Goal: Contribute content: Contribute content

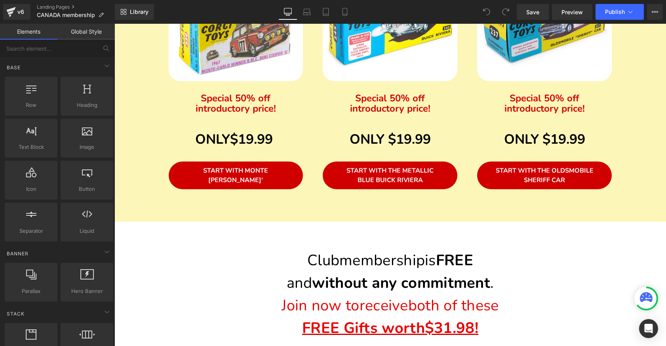
scroll to position [569, 0]
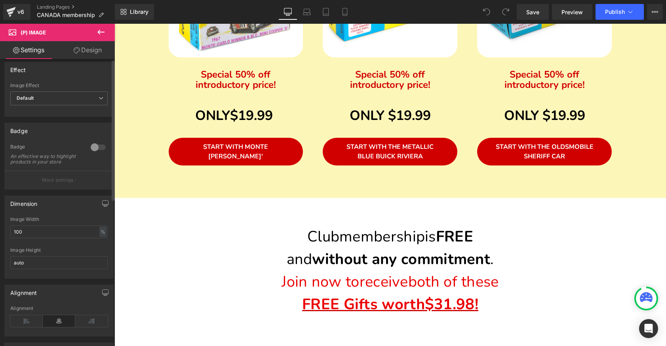
scroll to position [0, 0]
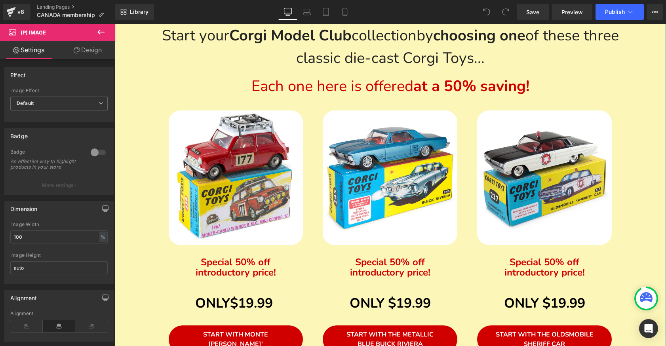
scroll to position [367, 0]
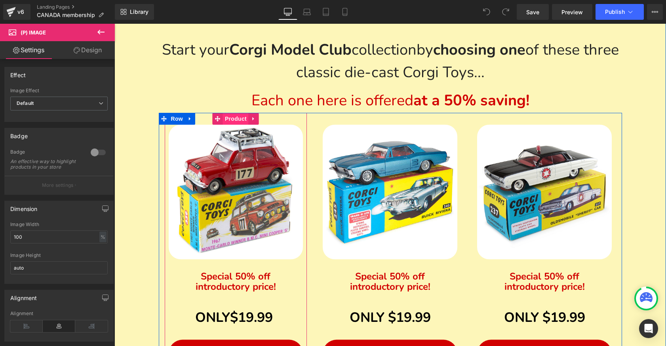
click at [236, 118] on span "Product" at bounding box center [236, 119] width 26 height 12
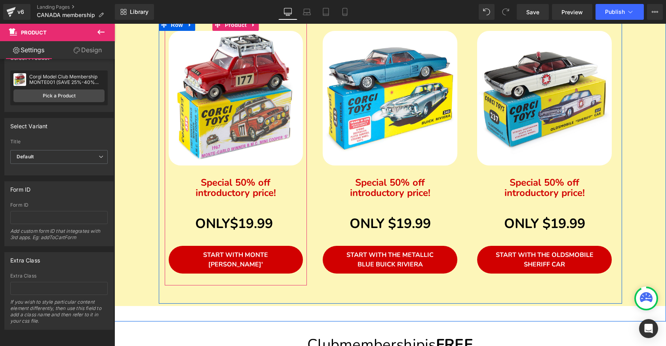
scroll to position [468, 0]
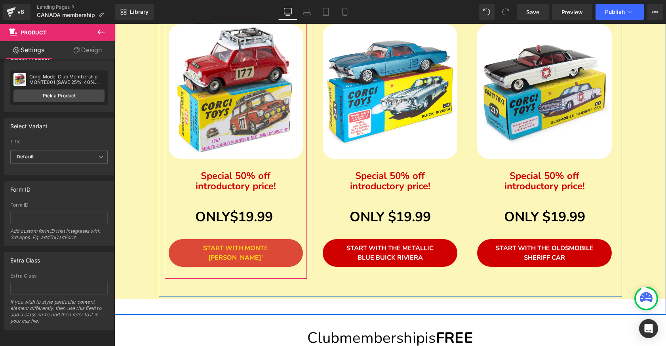
click at [204, 250] on span "START WITH MONTE CARLO MINI COOPER'S'" at bounding box center [235, 253] width 65 height 18
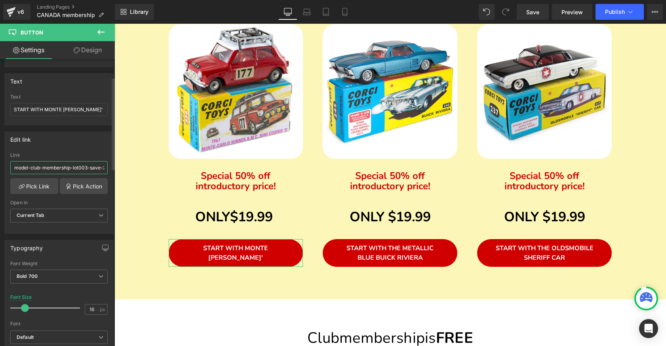
scroll to position [0, 0]
drag, startPoint x: 101, startPoint y: 168, endPoint x: 3, endPoint y: 167, distance: 97.8
click at [3, 167] on div "Edit link /products/corgi-model-club-membership-lot003-save-25-40-with-membersh…" at bounding box center [59, 180] width 118 height 109
paste input "https://can.corgimodelclub.com/products/corgi-model-club-membership-monte001"
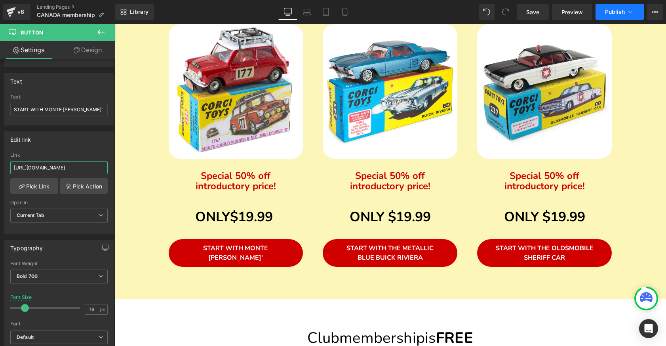
type input "https://can.corgimodelclub.com/products/corgi-model-club-membership-monte001-sa…"
click at [611, 11] on span "Publish" at bounding box center [615, 12] width 20 height 6
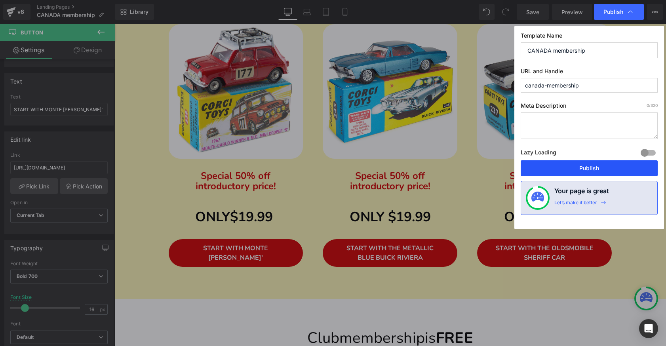
click at [585, 168] on button "Publish" at bounding box center [589, 168] width 137 height 16
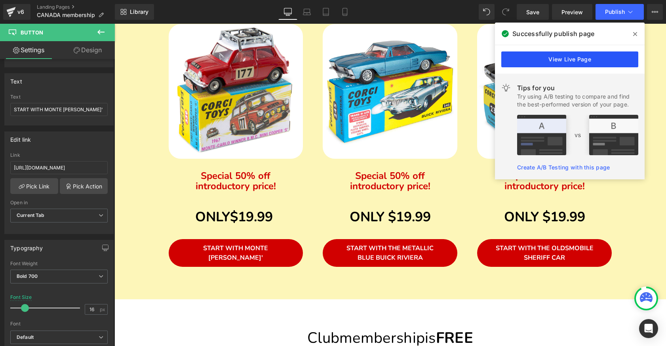
click at [532, 57] on link "View Live Page" at bounding box center [569, 59] width 137 height 16
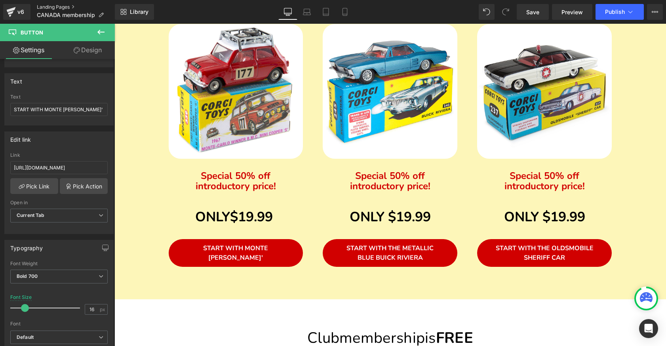
click at [57, 6] on link "Landing Pages" at bounding box center [76, 7] width 78 height 6
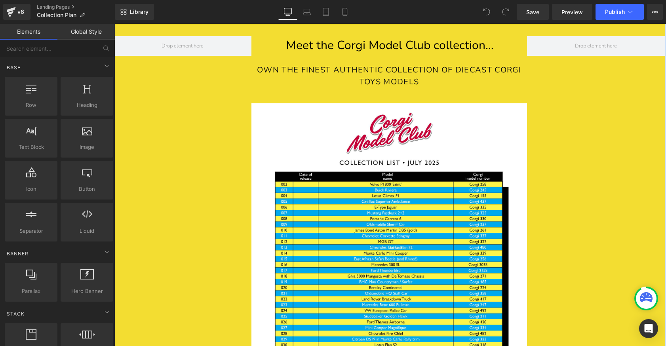
scroll to position [802, 0]
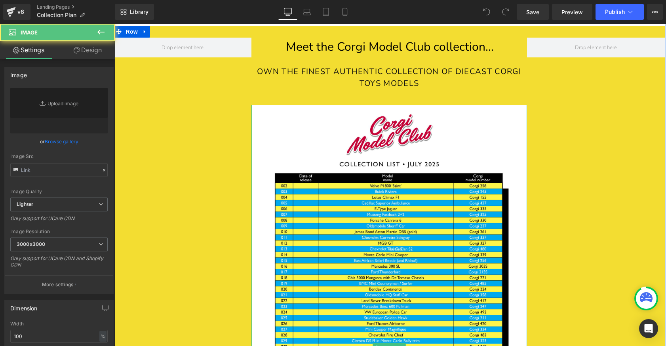
click at [423, 249] on img at bounding box center [390, 348] width 276 height 486
type input "https://ucarecdn.com/7ac91e6a-6cb3-409c-9535-5aedc4699162/-/format/auto/-/previ…"
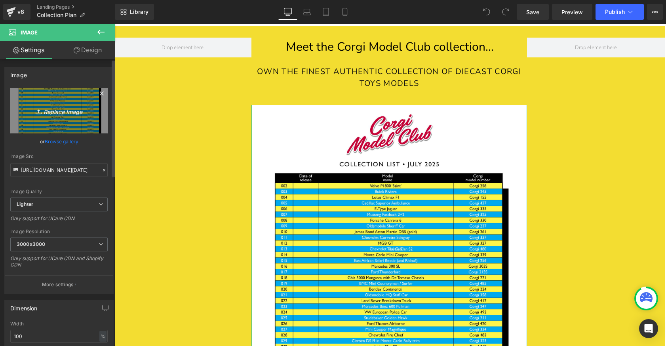
click at [50, 109] on icon "Replace Image" at bounding box center [58, 111] width 63 height 10
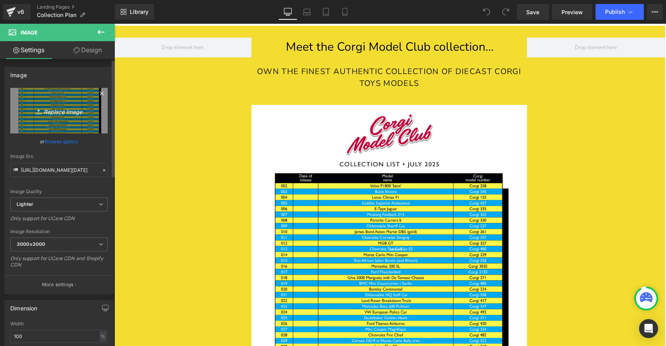
type input "C:\fakepath\[DATE].png"
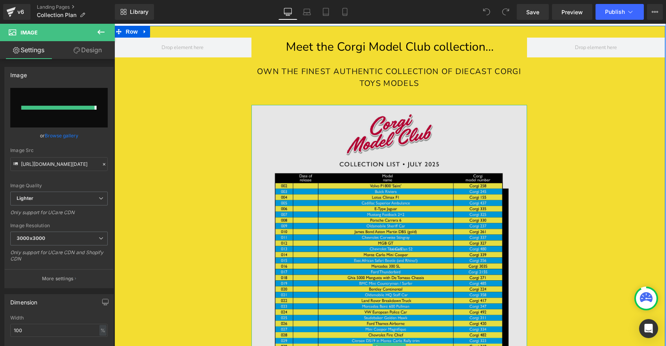
type input "https://ucarecdn.com/723676c5-9357-47b2-9d5b-d2f5cc465d0e/-/format/auto/-/previ…"
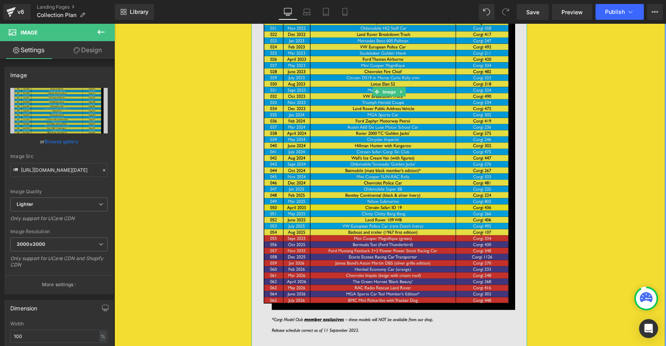
scroll to position [1098, 0]
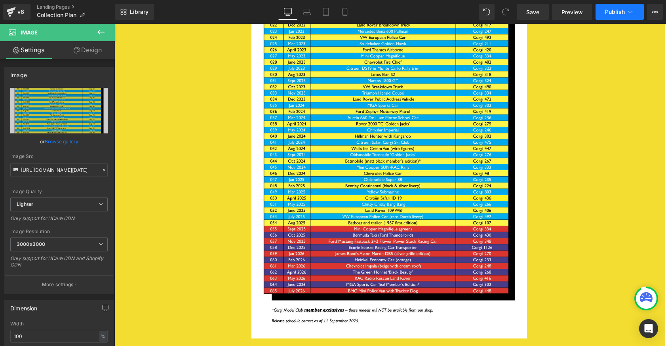
click at [608, 11] on span "Publish" at bounding box center [615, 12] width 20 height 6
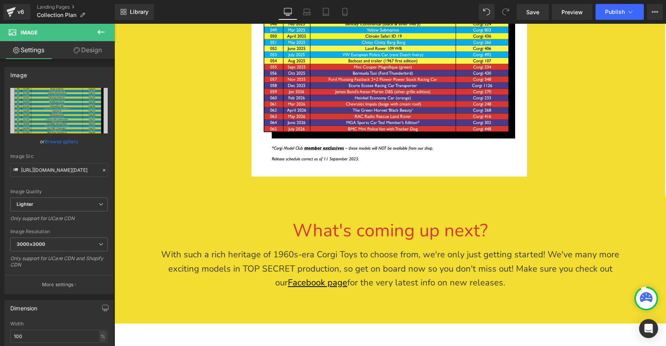
scroll to position [1265, 0]
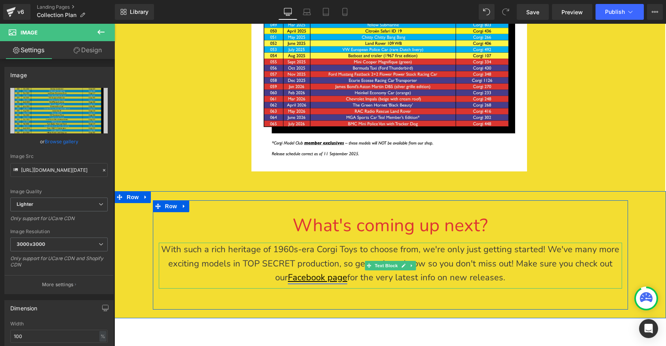
click at [322, 272] on link "Facebook page" at bounding box center [317, 278] width 59 height 12
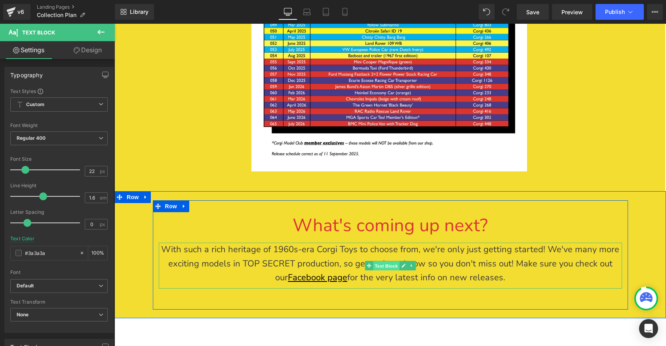
click at [381, 261] on span "Text Block" at bounding box center [386, 266] width 26 height 10
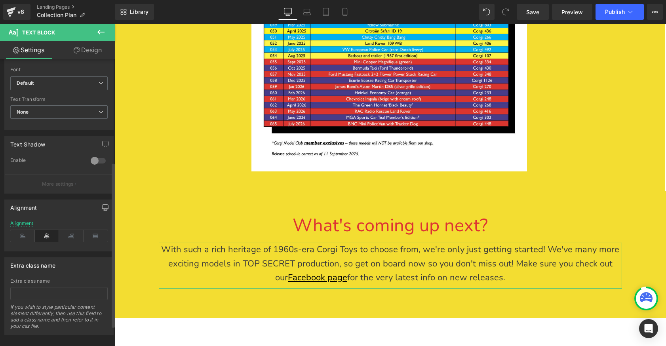
scroll to position [214, 0]
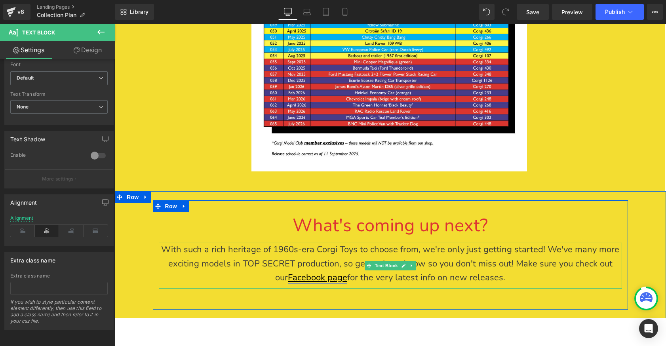
click at [333, 272] on link "Facebook page" at bounding box center [317, 278] width 59 height 12
click at [402, 263] on icon at bounding box center [403, 265] width 4 height 5
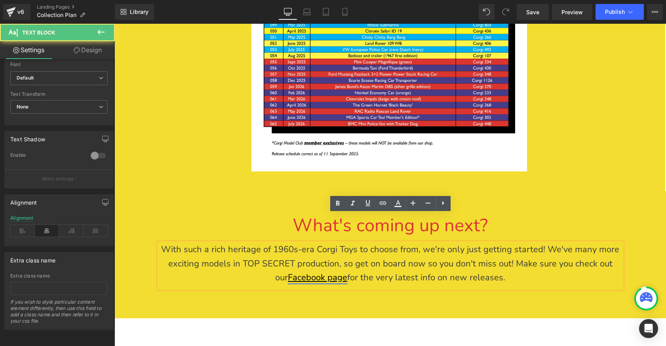
click at [333, 272] on link "Facebook page" at bounding box center [317, 278] width 59 height 12
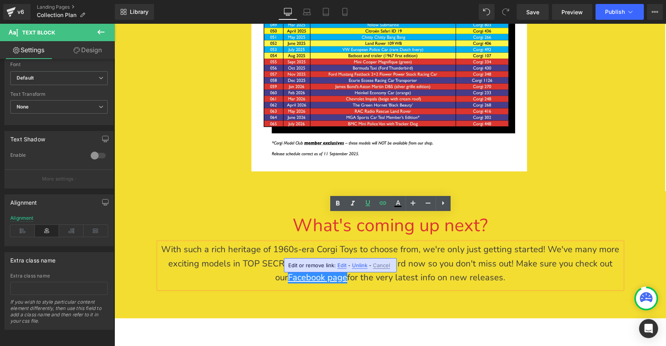
click at [340, 266] on span "Edit" at bounding box center [341, 265] width 9 height 7
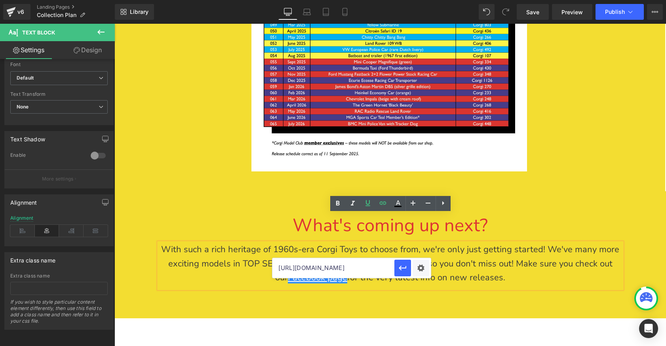
scroll to position [0, 0]
click at [517, 254] on p "With such a rich heritage of 1960s-era Corgi Toys to choose from, we're only ju…" at bounding box center [390, 264] width 463 height 42
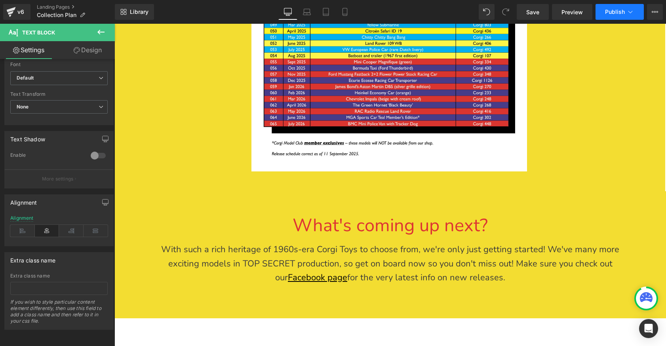
click at [607, 9] on span "Publish" at bounding box center [615, 12] width 20 height 6
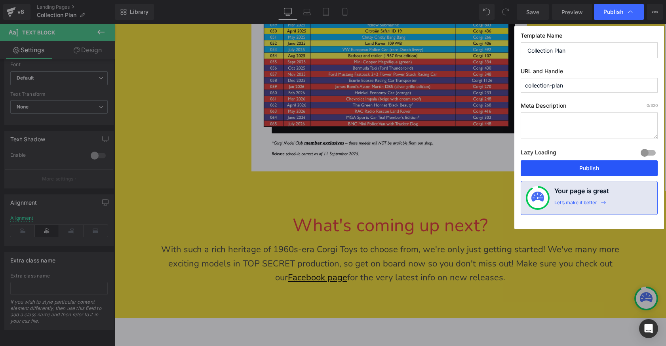
click at [580, 172] on button "Publish" at bounding box center [589, 168] width 137 height 16
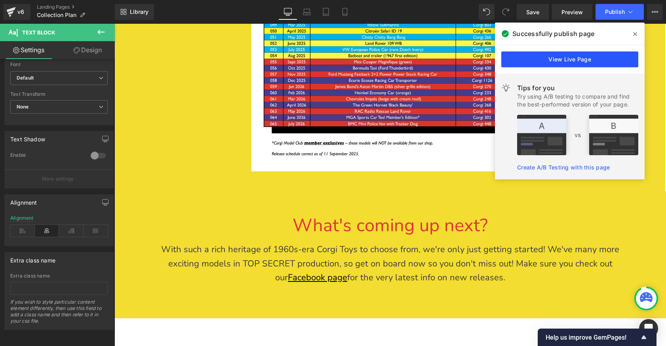
click at [541, 52] on link "View Live Page" at bounding box center [569, 59] width 137 height 16
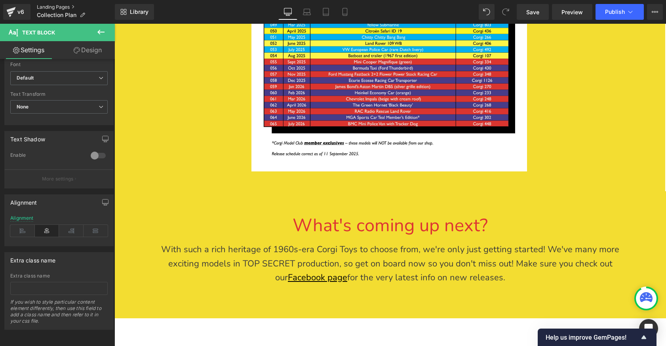
click at [57, 6] on link "Landing Pages" at bounding box center [76, 7] width 78 height 6
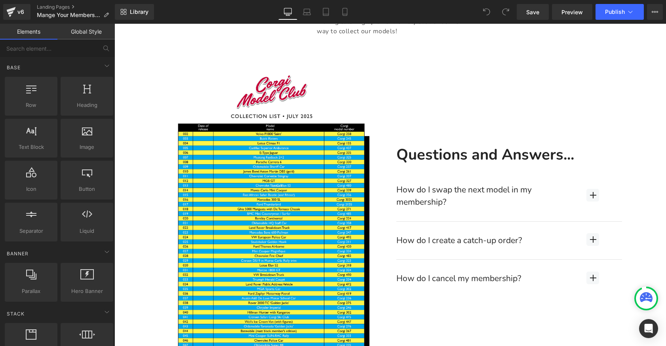
scroll to position [525, 0]
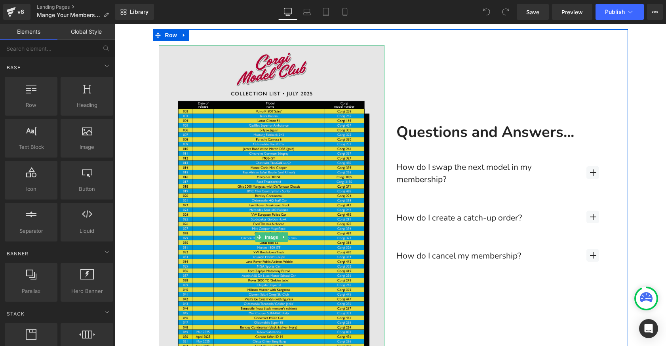
click at [225, 219] on img at bounding box center [272, 237] width 226 height 385
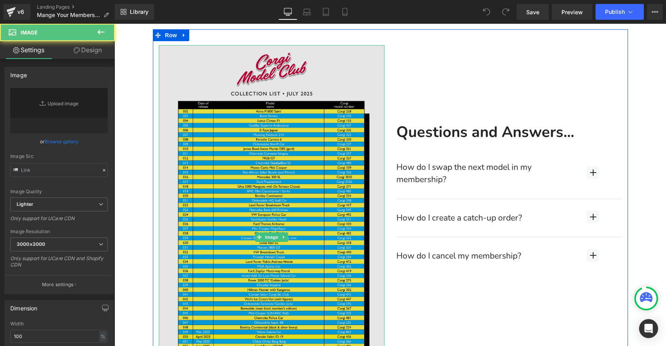
type input "https://ucarecdn.com/b4ea9da9-042b-4bad-9e20-5bf67c26585d/-/format/auto/-/previ…"
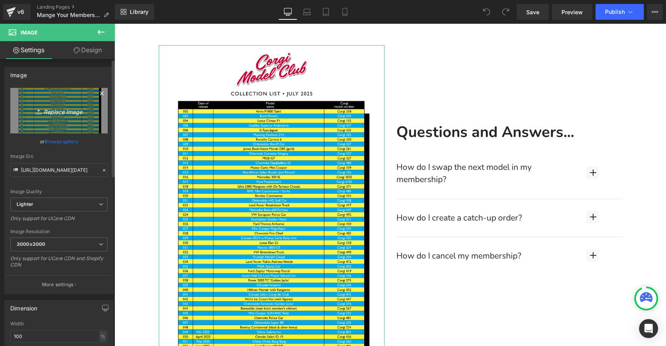
click at [61, 120] on link "Replace Image" at bounding box center [58, 111] width 97 height 46
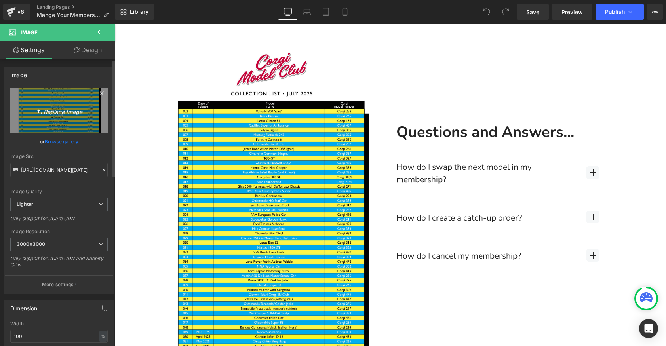
type input "C:\fakepath\09 September 2025.png"
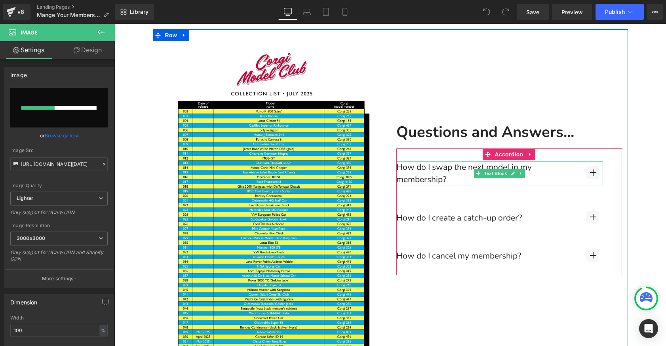
click at [591, 174] on div "How do I swap the next model in my membership?" at bounding box center [499, 173] width 207 height 25
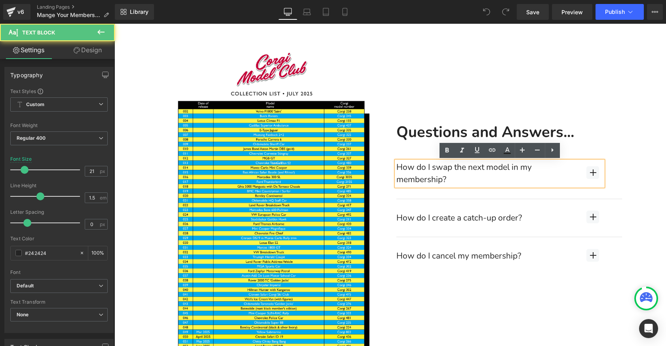
click at [576, 180] on div "How do I swap the next model in my membership?" at bounding box center [499, 173] width 207 height 25
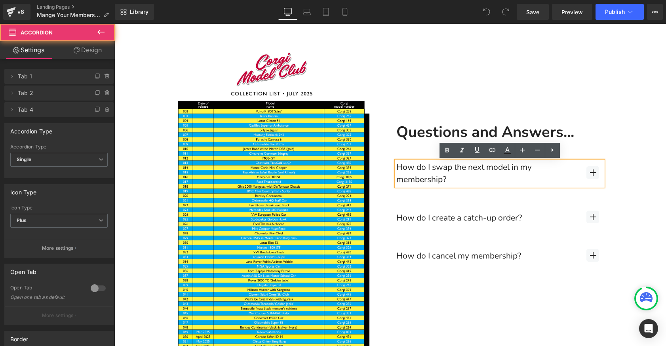
click at [564, 194] on div "How do I swap the next model in my membership? Text Block" at bounding box center [509, 174] width 226 height 50
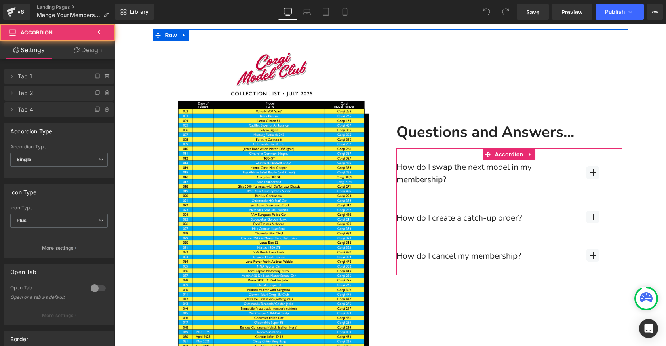
click at [564, 194] on div "How do I swap the next model in my membership? Text Block" at bounding box center [509, 174] width 226 height 50
click at [559, 183] on p "How do I swap the next model in my membership?" at bounding box center [483, 173] width 175 height 25
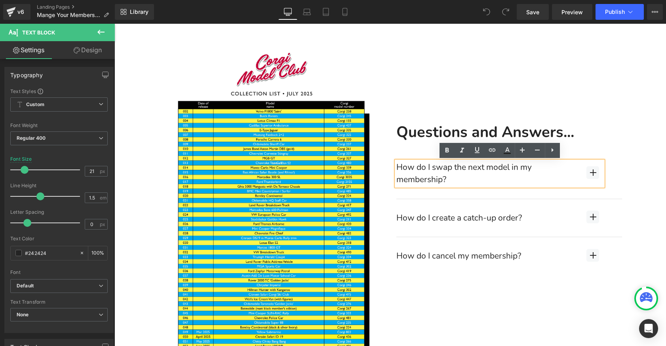
click at [614, 181] on button "button" at bounding box center [593, 174] width 59 height 50
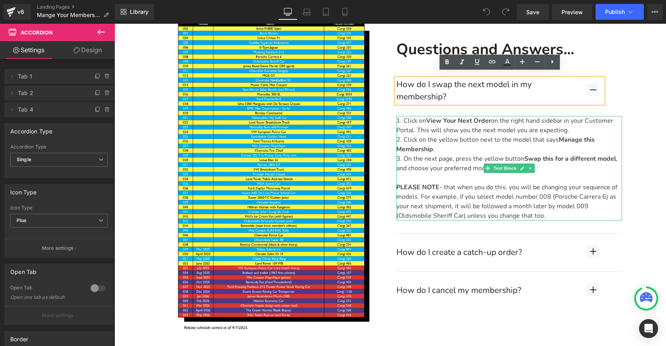
scroll to position [639, 0]
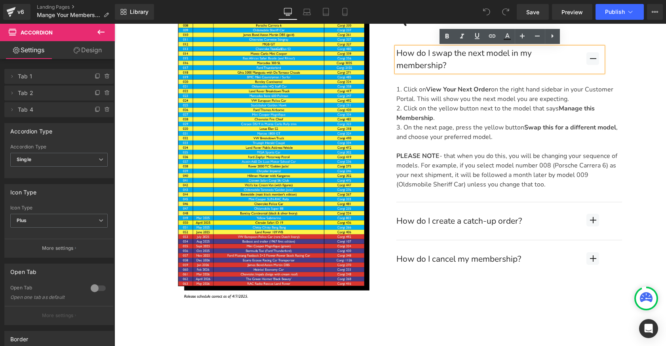
click at [612, 225] on button "button" at bounding box center [593, 221] width 59 height 38
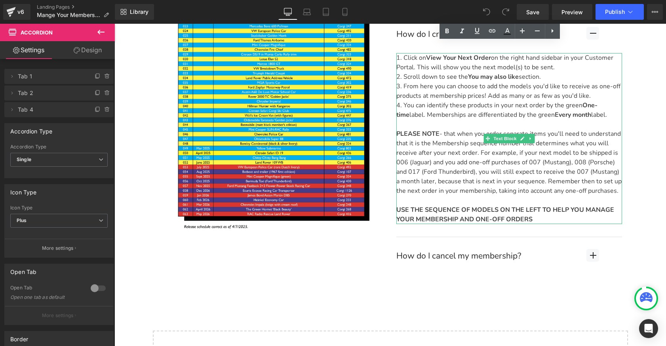
scroll to position [714, 0]
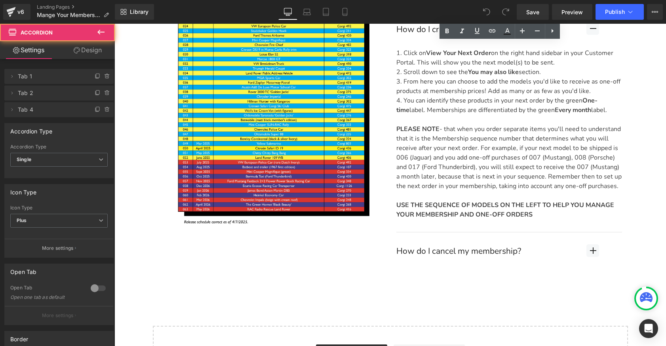
click at [616, 253] on button "button" at bounding box center [593, 252] width 59 height 38
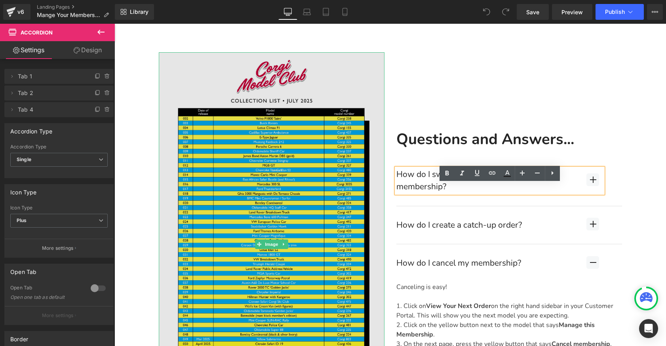
scroll to position [549, 0]
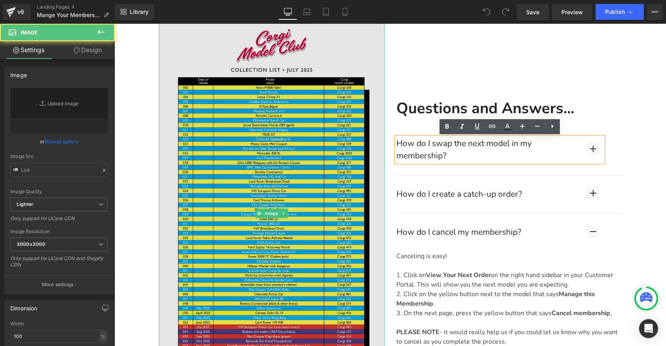
click at [322, 240] on img at bounding box center [272, 213] width 226 height 385
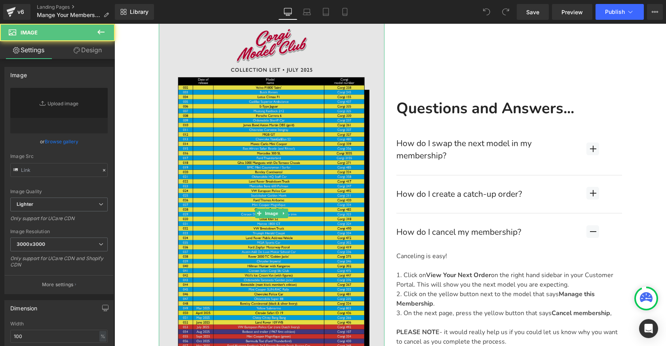
type input "https://ucarecdn.com/b4ea9da9-042b-4bad-9e20-5bf67c26585d/-/format/auto/-/previ…"
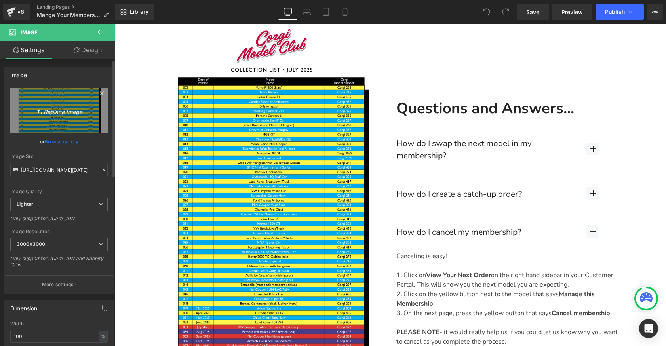
click at [61, 110] on icon "Replace Image" at bounding box center [58, 111] width 63 height 10
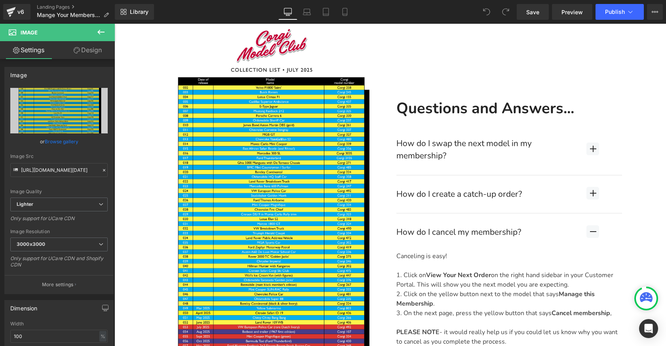
type input "C:\fakepath\09 September 2025.png"
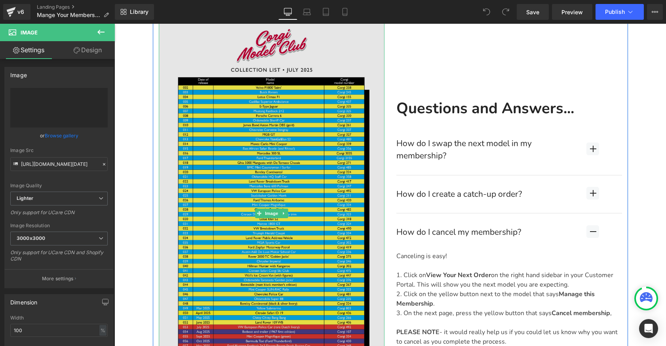
type input "https://ucarecdn.com/64efb596-46de-40e5-9c26-7c067f7d64fb/-/format/auto/-/previ…"
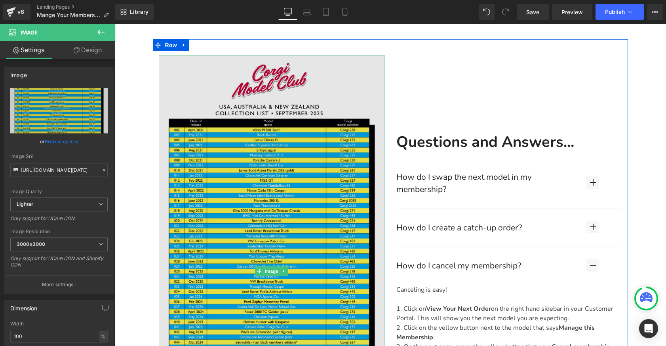
scroll to position [498, 0]
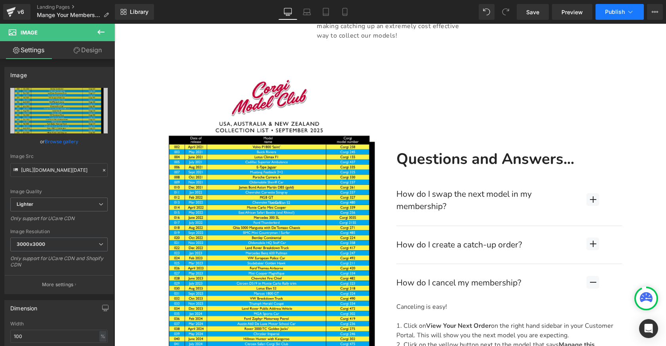
click at [609, 11] on span "Publish" at bounding box center [615, 12] width 20 height 6
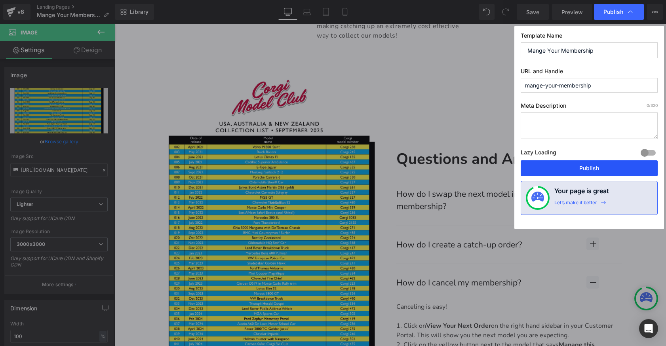
click at [563, 167] on button "Publish" at bounding box center [589, 168] width 137 height 16
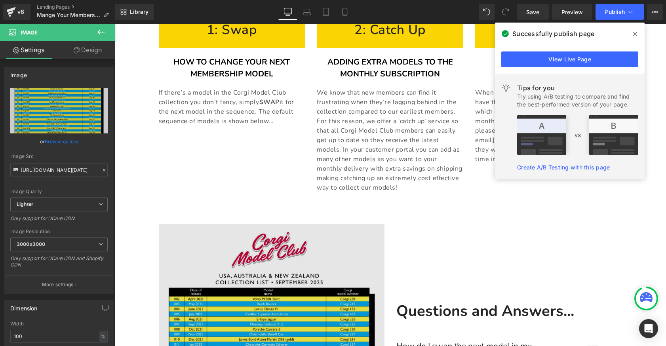
scroll to position [272, 0]
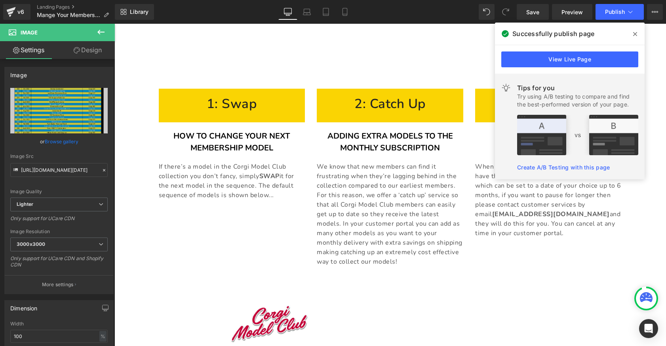
click at [634, 33] on icon at bounding box center [635, 34] width 4 height 4
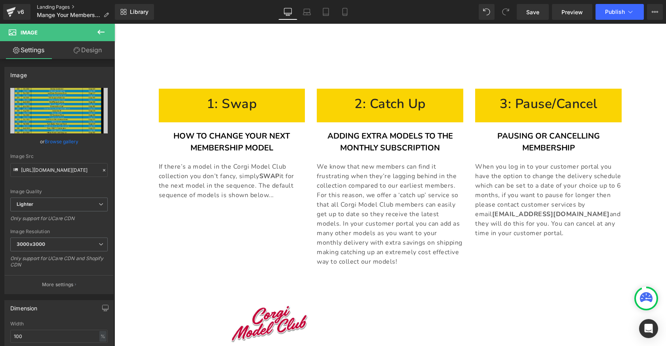
click at [63, 6] on link "Landing Pages" at bounding box center [76, 7] width 78 height 6
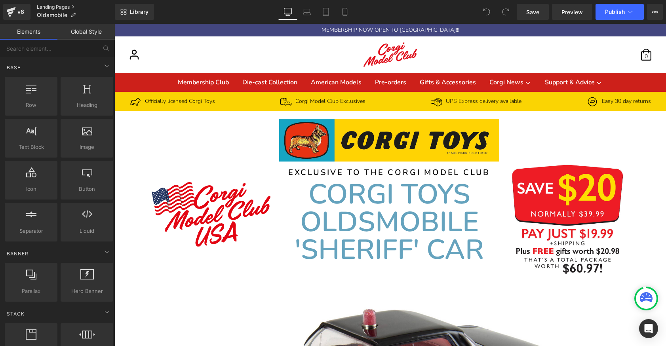
click at [57, 4] on link "Landing Pages" at bounding box center [76, 7] width 78 height 6
